Goal: Information Seeking & Learning: Learn about a topic

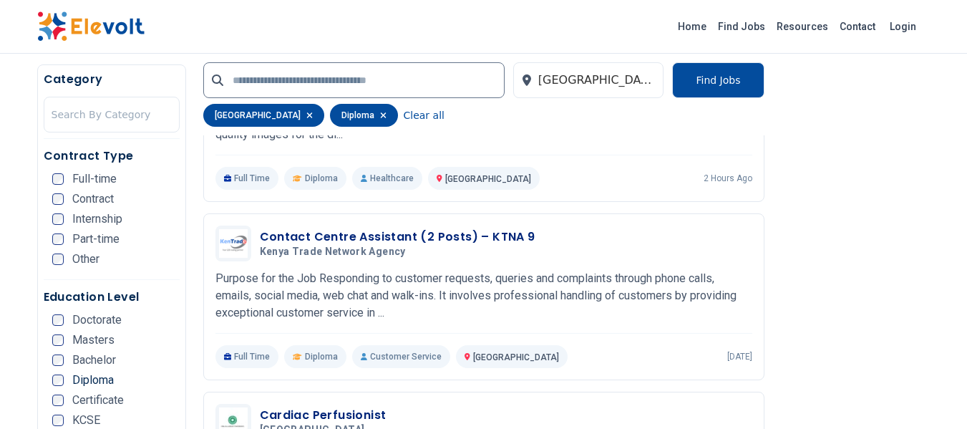
scroll to position [475, 0]
click at [730, 75] on button "Find Jobs" at bounding box center [718, 80] width 92 height 36
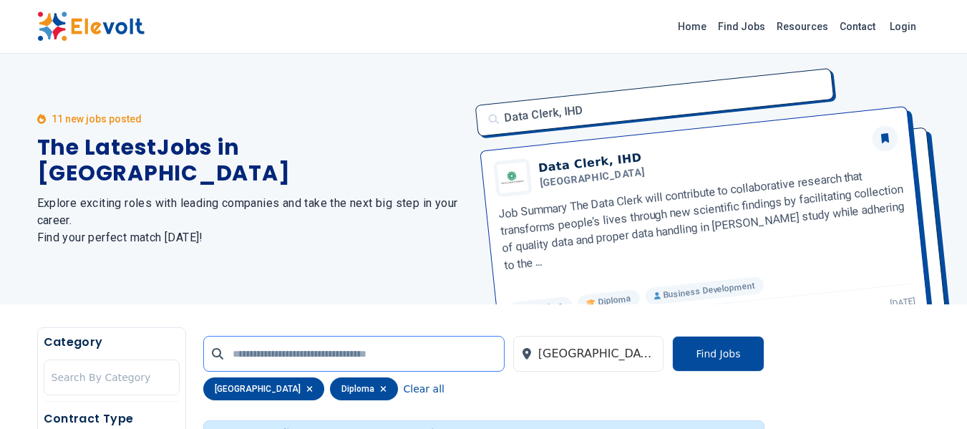
click at [291, 349] on input "text" at bounding box center [353, 354] width 301 height 36
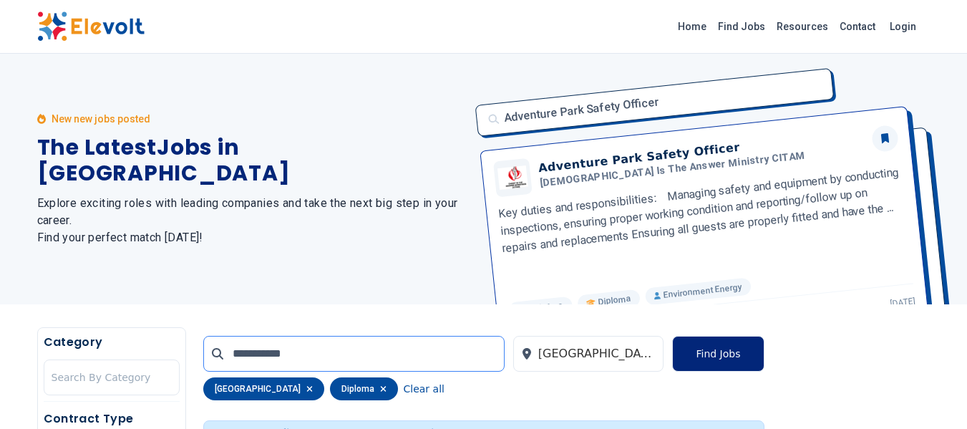
type input "**********"
click at [717, 359] on button "Find Jobs" at bounding box center [718, 354] width 92 height 36
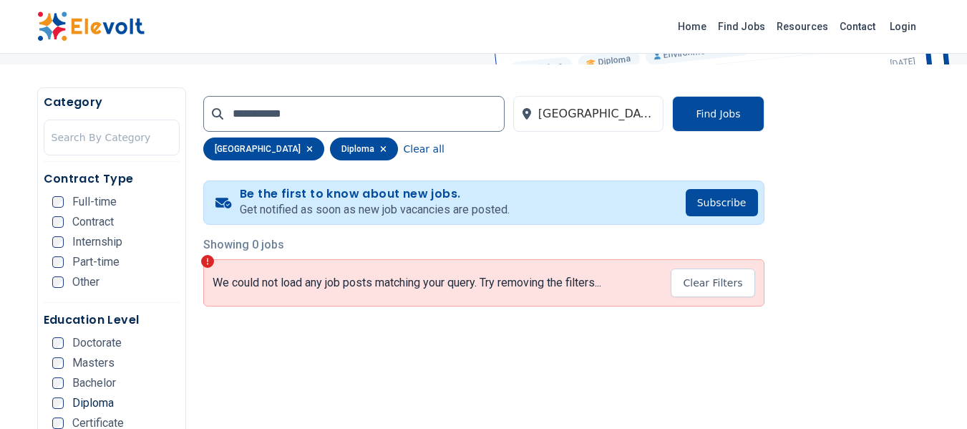
scroll to position [215, 0]
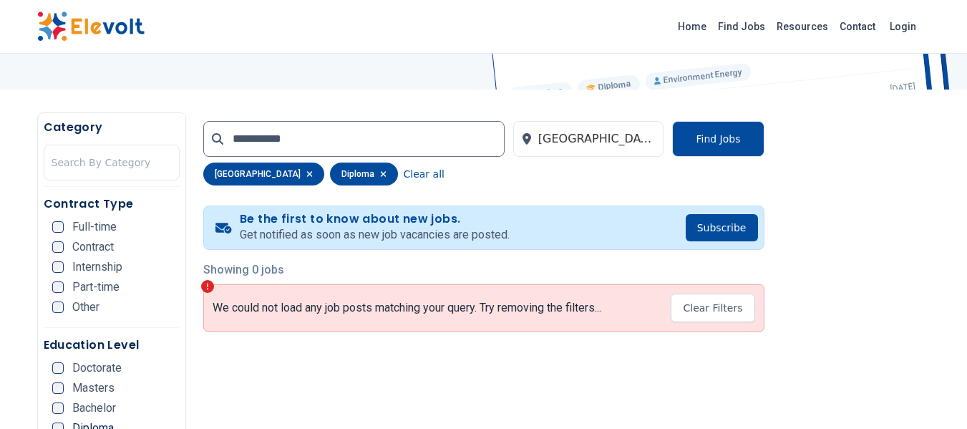
click at [330, 173] on div "diploma" at bounding box center [364, 174] width 68 height 23
click at [404, 177] on button "Clear all" at bounding box center [424, 174] width 41 height 23
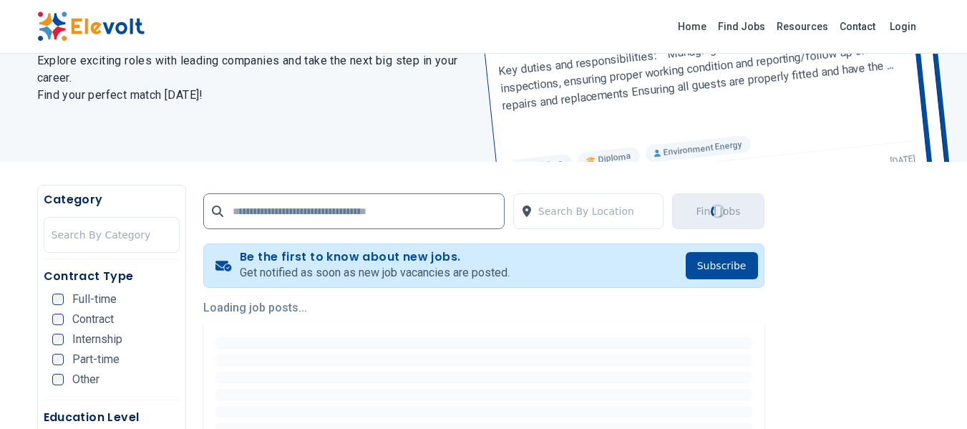
scroll to position [143, 0]
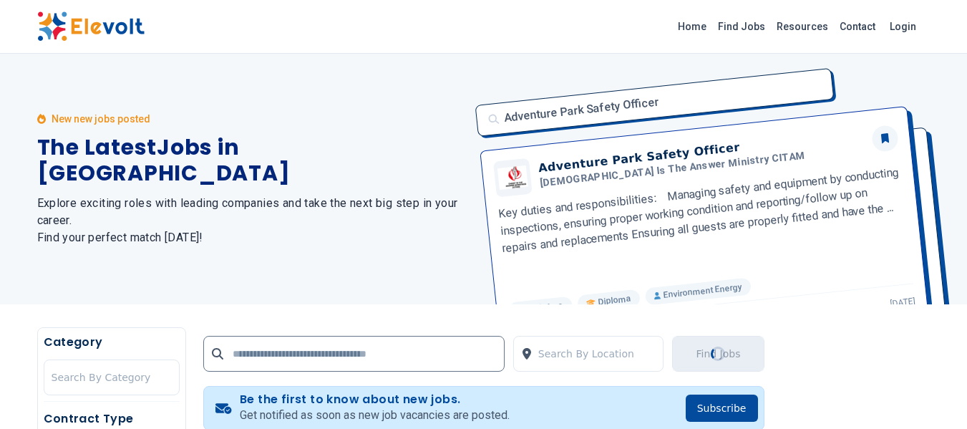
click at [339, 210] on h2 "Explore exciting roles with leading companies and take the next big step in you…" at bounding box center [252, 221] width 430 height 52
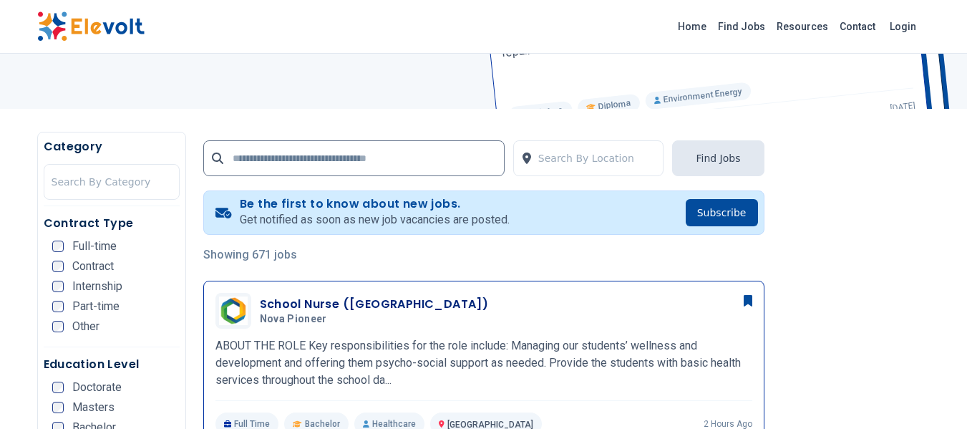
scroll to position [286, 0]
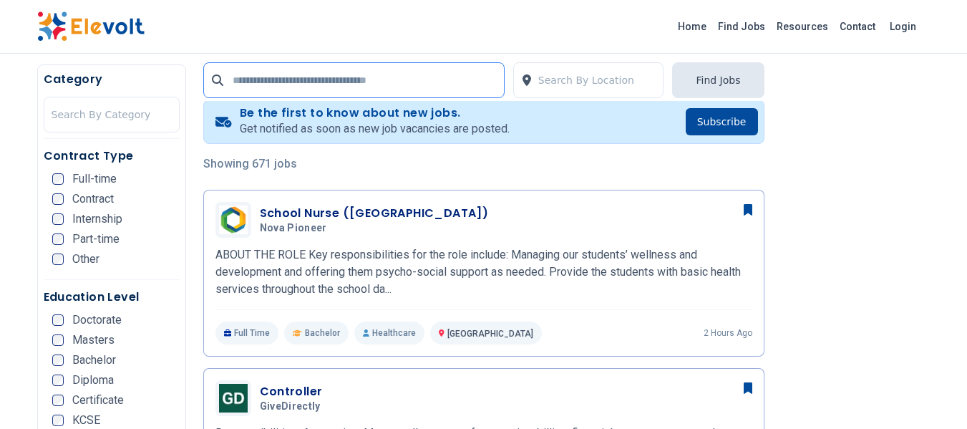
click at [324, 71] on input "text" at bounding box center [353, 80] width 301 height 36
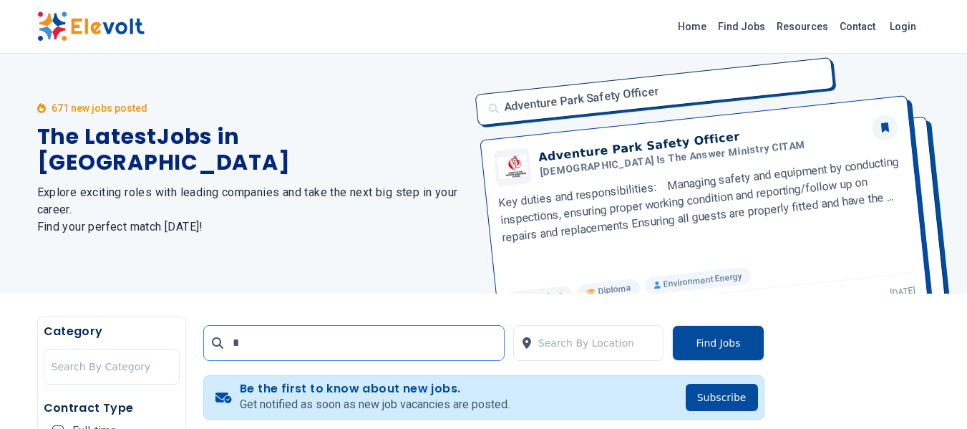
scroll to position [0, 0]
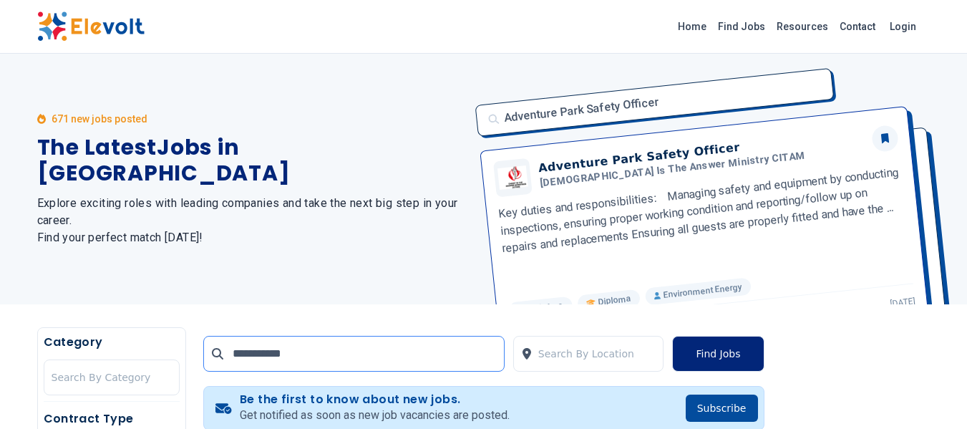
type input "**********"
click at [729, 351] on button "Find Jobs" at bounding box center [718, 354] width 92 height 36
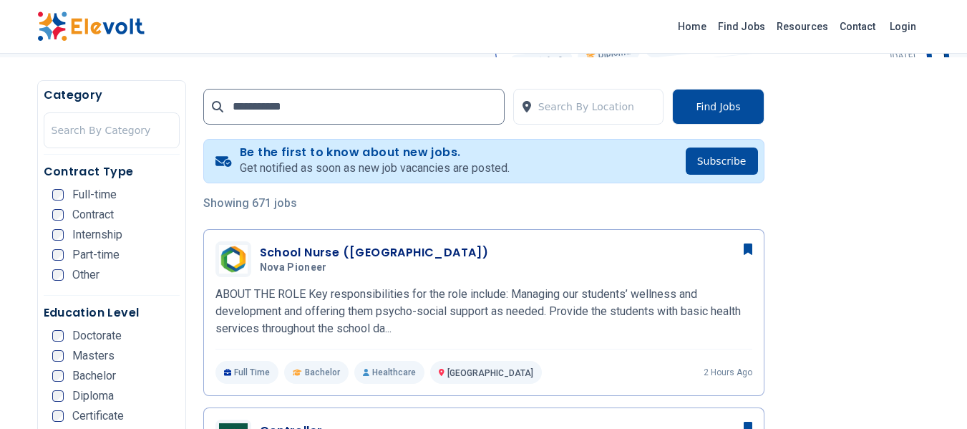
scroll to position [286, 0]
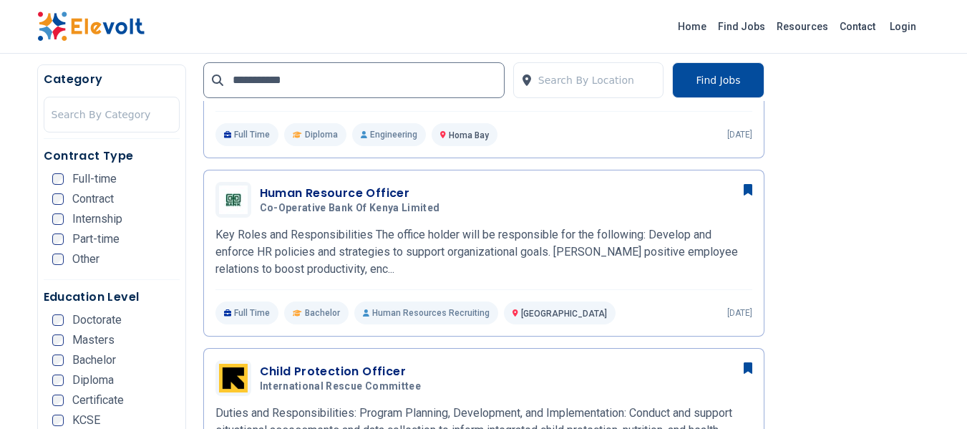
scroll to position [1718, 0]
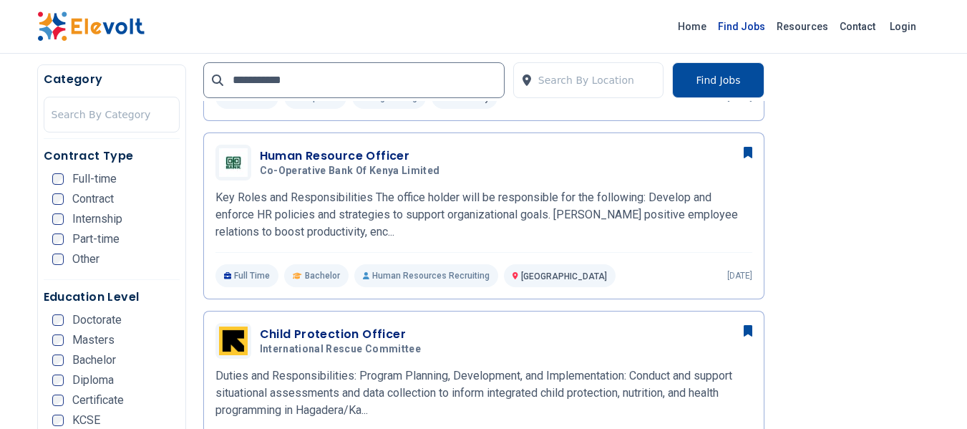
click at [745, 24] on link "Find Jobs" at bounding box center [741, 26] width 59 height 23
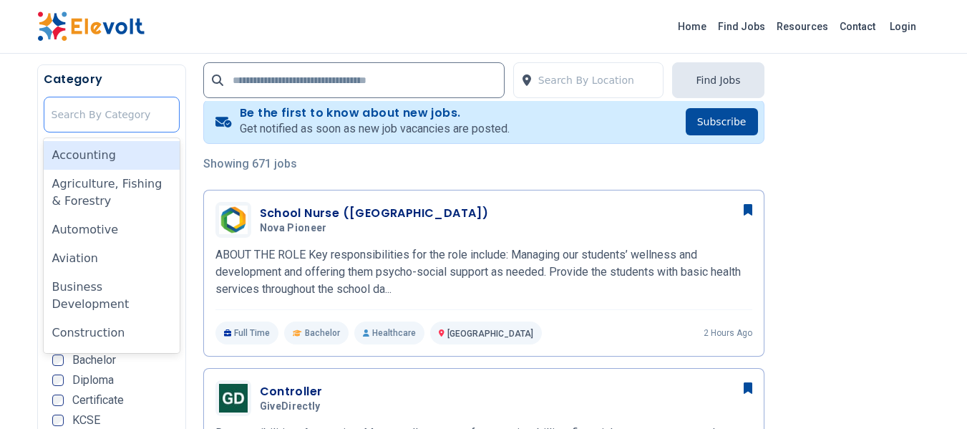
click at [93, 102] on div at bounding box center [112, 114] width 120 height 29
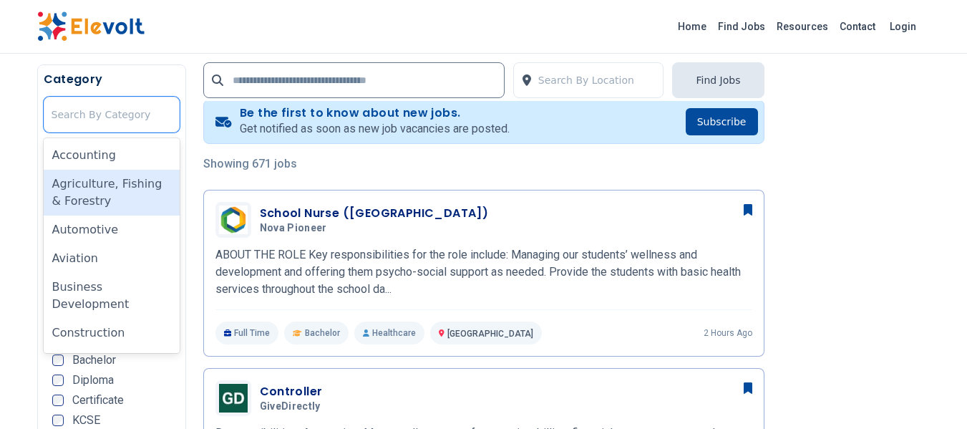
click at [84, 193] on div "Agriculture, Fishing & Forestry" at bounding box center [112, 193] width 136 height 46
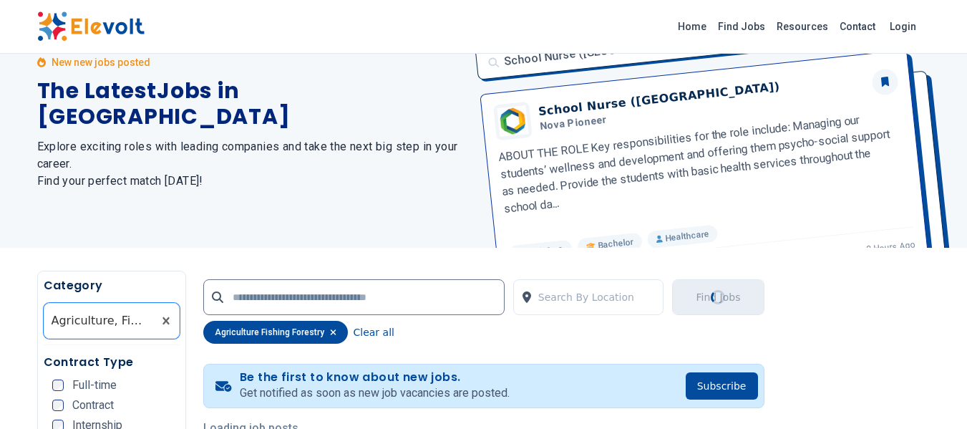
scroll to position [143, 0]
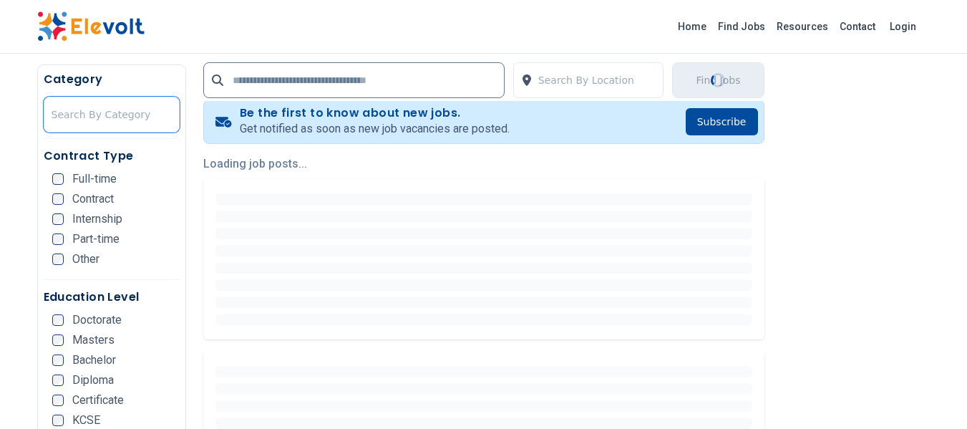
scroll to position [90, 0]
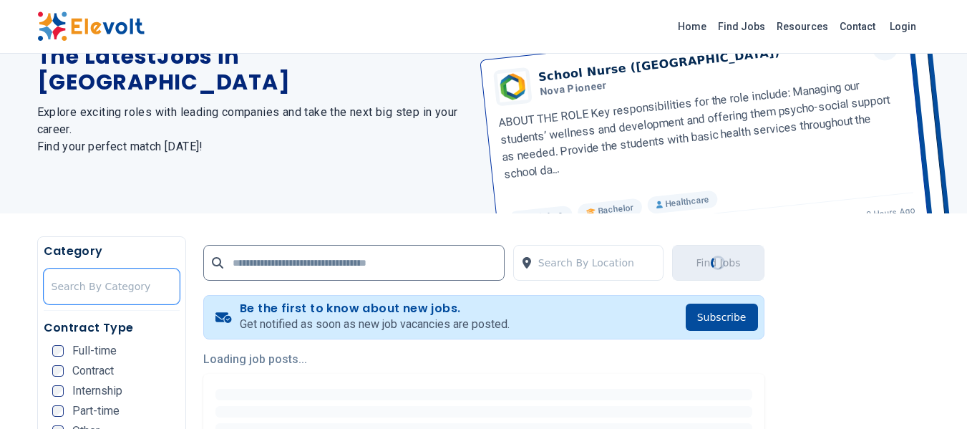
scroll to position [215, 0]
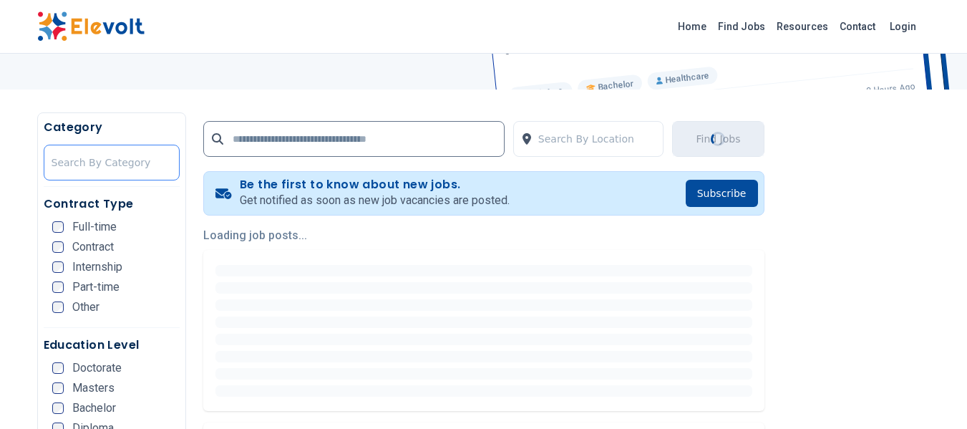
click at [107, 168] on div at bounding box center [112, 162] width 120 height 29
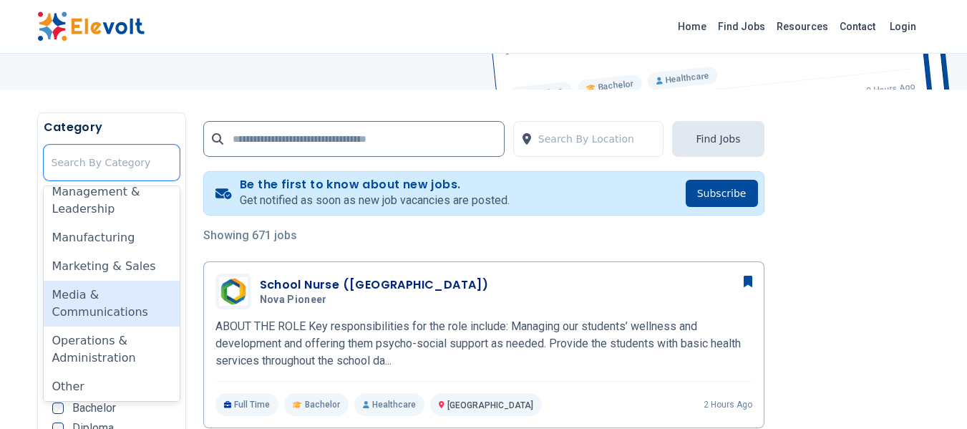
scroll to position [787, 0]
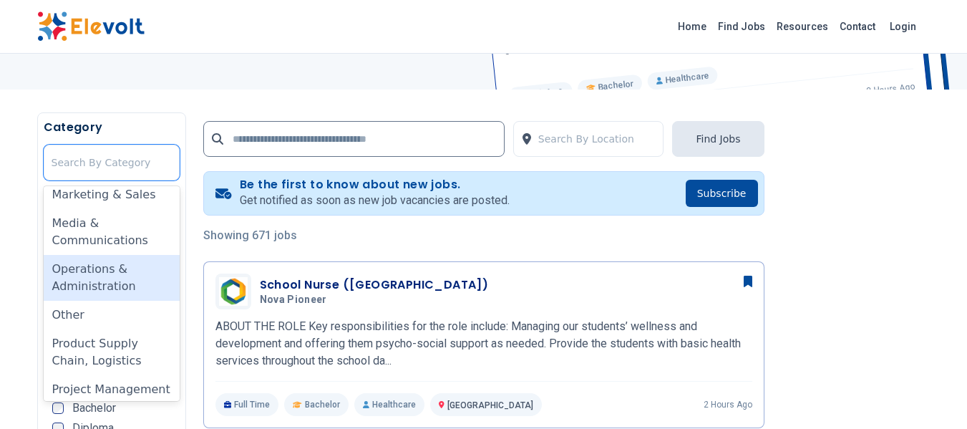
click at [129, 278] on div "Operations & Administration" at bounding box center [112, 278] width 136 height 46
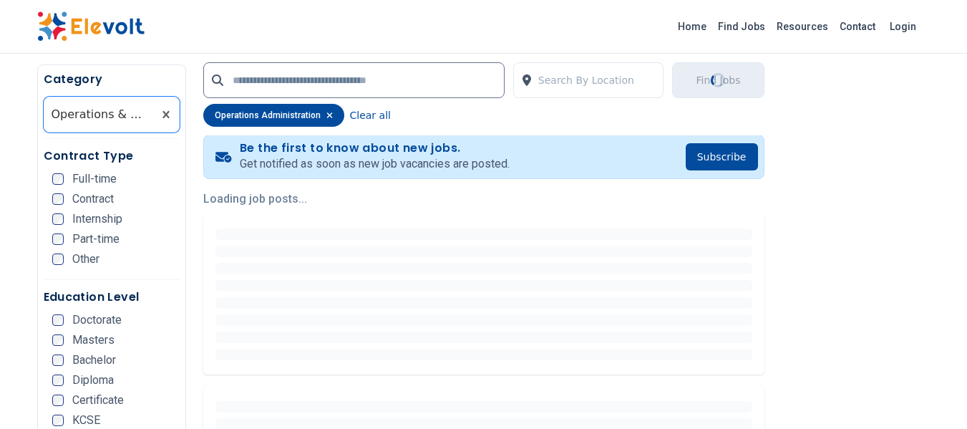
scroll to position [286, 0]
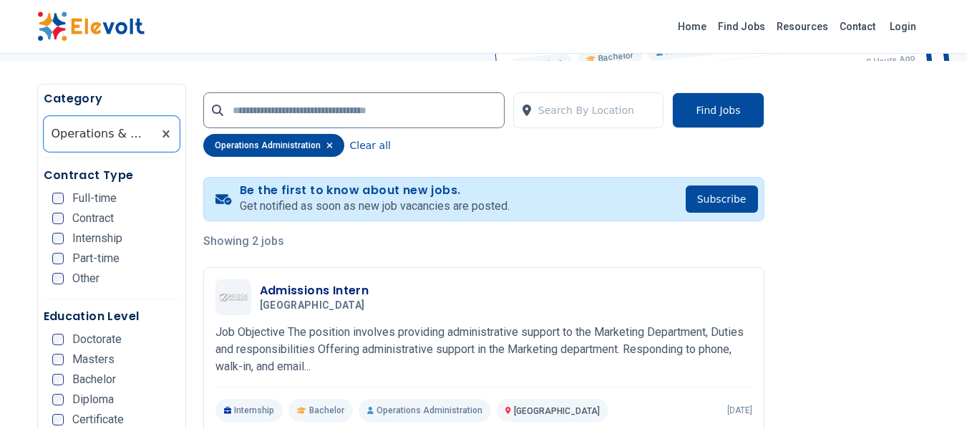
scroll to position [286, 0]
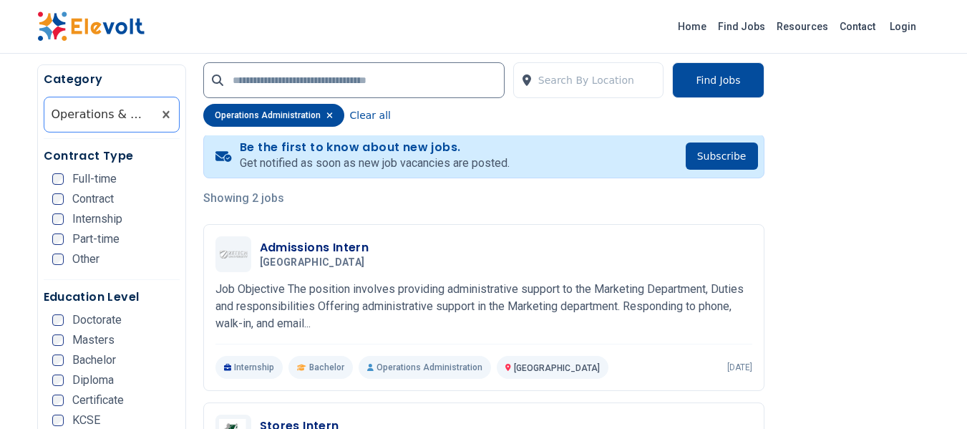
click at [137, 111] on div at bounding box center [99, 114] width 94 height 29
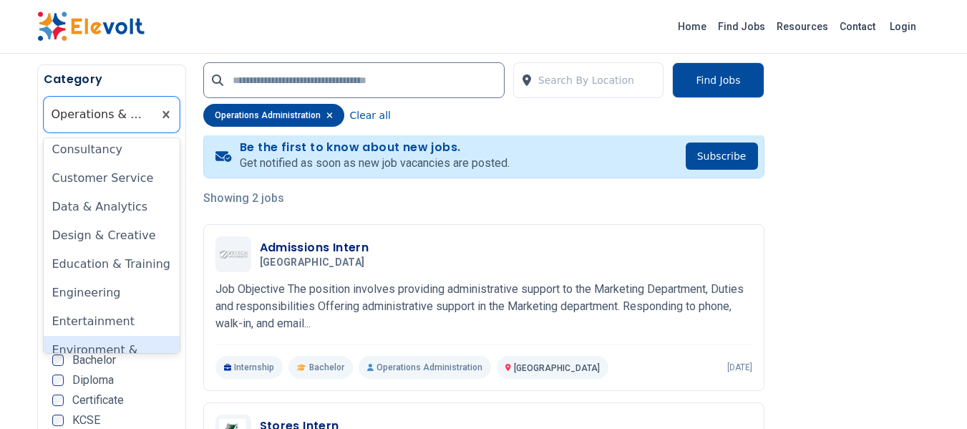
scroll to position [140, 0]
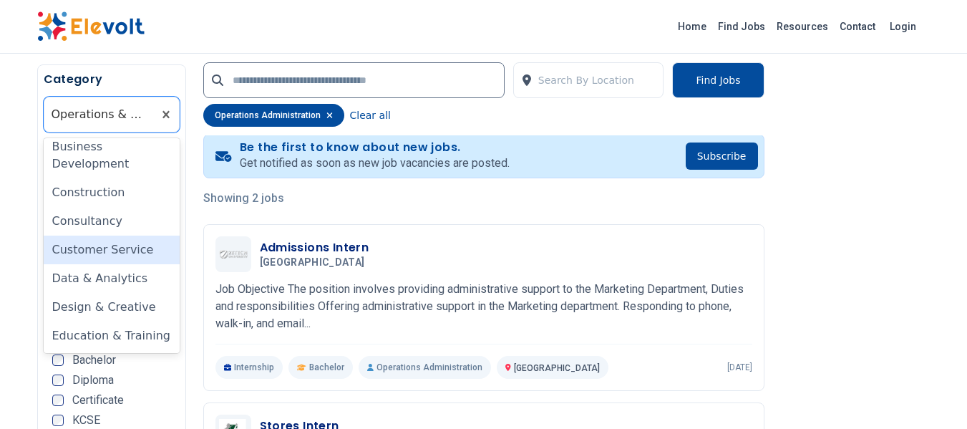
click at [118, 248] on div "Customer Service" at bounding box center [112, 250] width 136 height 29
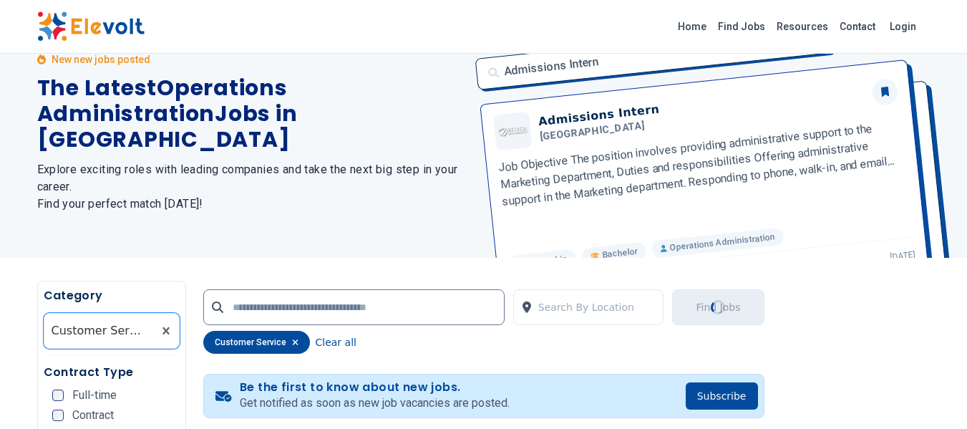
scroll to position [72, 0]
